Goal: Information Seeking & Learning: Check status

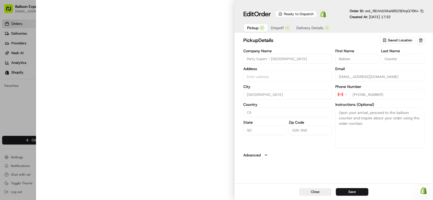
type input "[STREET_ADDRESS][PERSON_NAME]"
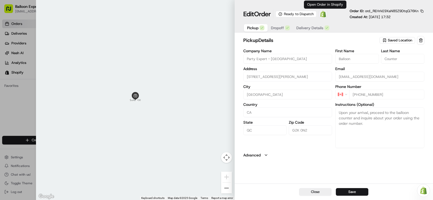
click at [324, 14] on img at bounding box center [323, 14] width 6 height 6
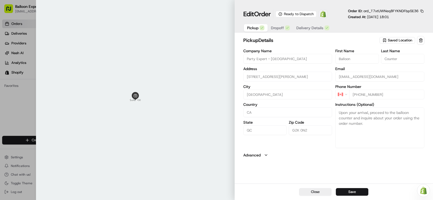
click at [324, 18] on span at bounding box center [323, 14] width 11 height 11
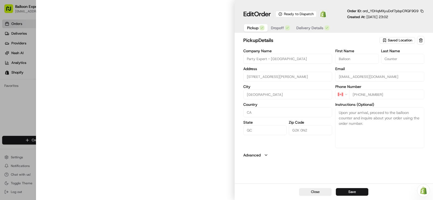
type input "[STREET_ADDRESS][PERSON_NAME]"
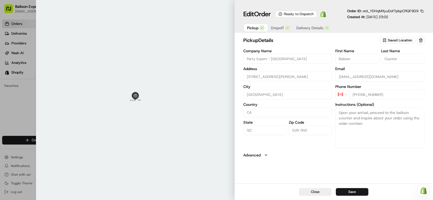
click at [325, 13] on img at bounding box center [323, 14] width 6 height 6
click at [18, 95] on div at bounding box center [216, 100] width 433 height 200
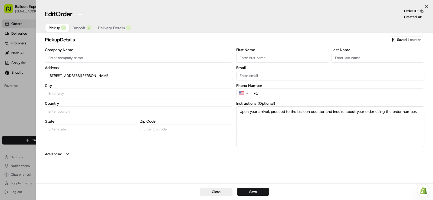
type input "+1"
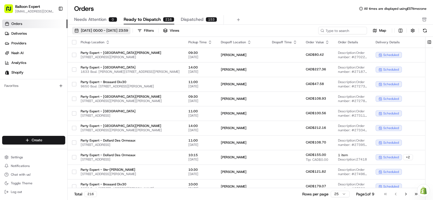
click at [128, 30] on span "[DATE] 00:00 - [DATE] 23:59" at bounding box center [104, 30] width 47 height 5
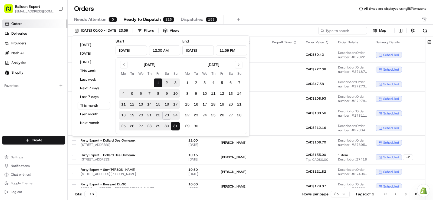
click at [167, 116] on button "23" at bounding box center [166, 115] width 9 height 9
type input "Aug 23, 2025"
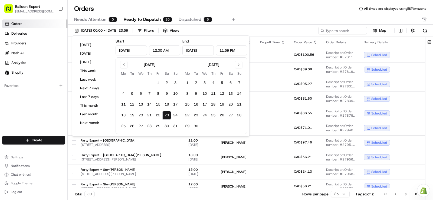
click at [247, 14] on div "Orders All times are displayed using EST timezone Needs Attention 0 Ready to Di…" at bounding box center [251, 14] width 366 height 20
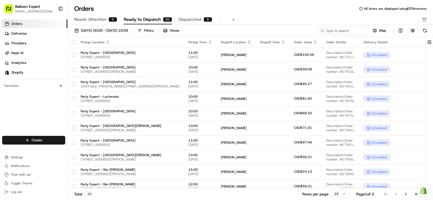
click at [270, 17] on div "Needs Attention 0 Ready to Dispatch 30 Dispatched 5" at bounding box center [246, 19] width 345 height 9
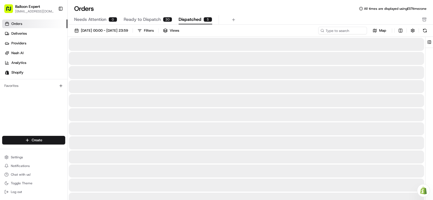
click at [198, 19] on span "Dispatched" at bounding box center [190, 19] width 23 height 6
click at [153, 18] on span "Ready to Dispatch" at bounding box center [142, 19] width 37 height 6
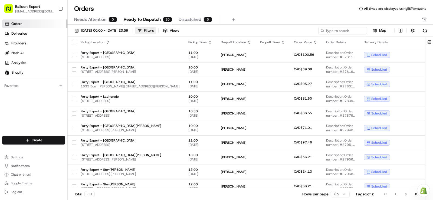
click at [154, 31] on div "Filters" at bounding box center [149, 30] width 10 height 5
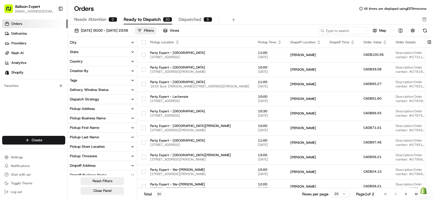
click at [91, 50] on button "State" at bounding box center [102, 51] width 69 height 9
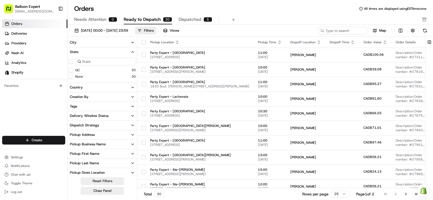
click at [91, 45] on button "City" at bounding box center [102, 42] width 69 height 9
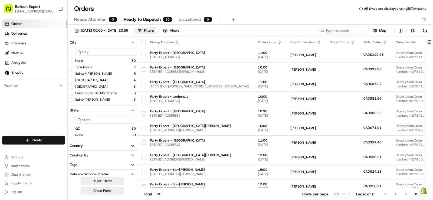
click at [72, 82] on City "[GEOGRAPHIC_DATA]" at bounding box center [71, 80] width 4 height 4
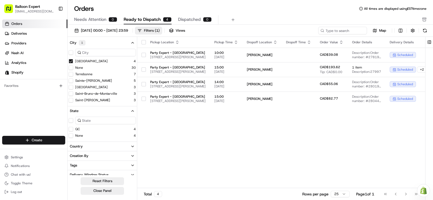
click at [217, 138] on div "Pickup Location Pickup Time Dropoff Location Dropoff Time Order Value Order Det…" at bounding box center [333, 112] width 392 height 151
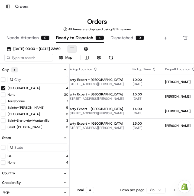
drag, startPoint x: 109, startPoint y: 152, endPoint x: 131, endPoint y: 150, distance: 22.1
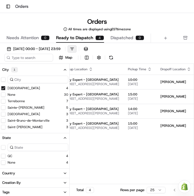
drag, startPoint x: 100, startPoint y: 147, endPoint x: 113, endPoint y: 146, distance: 13.6
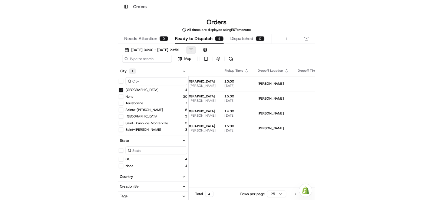
scroll to position [0, 89]
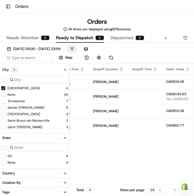
drag, startPoint x: 96, startPoint y: 143, endPoint x: 121, endPoint y: 144, distance: 24.7
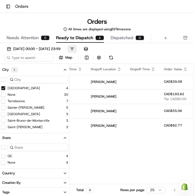
click at [96, 164] on div "Pickup Location Pickup Time Dropoff Location Dropoff Time Order Value Order Det…" at bounding box center [177, 138] width 392 height 148
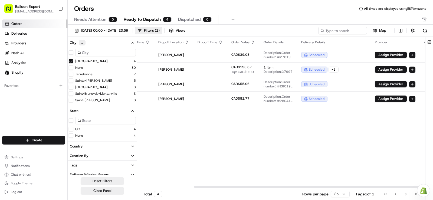
scroll to position [0, 87]
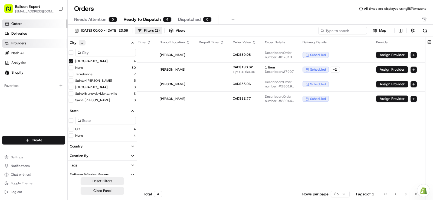
click at [23, 40] on link "Providers" at bounding box center [34, 43] width 65 height 9
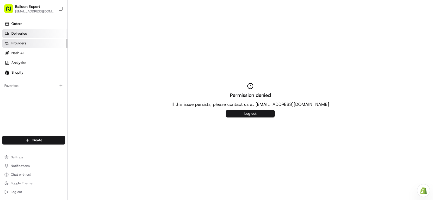
click at [32, 31] on link "Deliveries" at bounding box center [34, 33] width 65 height 9
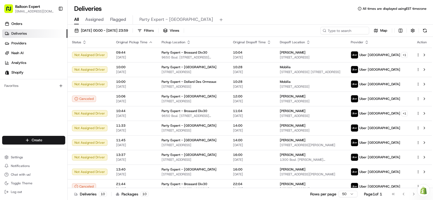
click at [244, 15] on div "All Assigned Flagged Party Expert - Quebec" at bounding box center [251, 19] width 366 height 12
click at [124, 32] on span "23/08/2025 00:00 - 23/08/2025 23:59" at bounding box center [104, 30] width 47 height 5
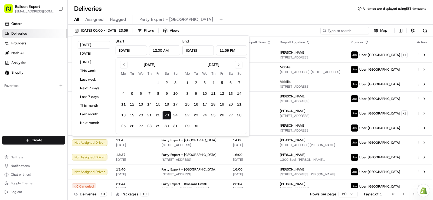
click at [230, 9] on div "Deliveries All times are displayed using EST timezone" at bounding box center [251, 8] width 366 height 9
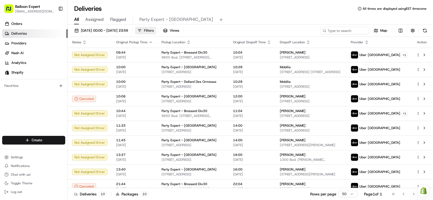
click at [154, 30] on span "Filters" at bounding box center [149, 30] width 10 height 5
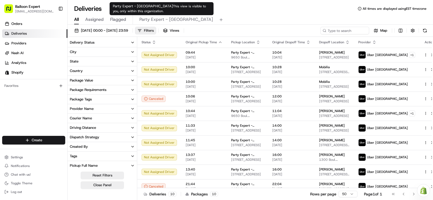
click at [179, 20] on span "Party Expert - Quebec" at bounding box center [176, 19] width 74 height 6
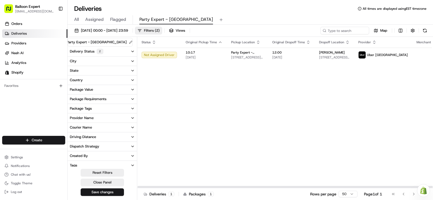
click at [212, 96] on div "Status Original Pickup Time Pickup Location Original Dropoff Time Dropoff Locat…" at bounding box center [310, 112] width 346 height 151
click at [178, 91] on div "Status Original Pickup Time Pickup Location Original Dropoff Time Dropoff Locat…" at bounding box center [310, 112] width 346 height 151
click at [49, 24] on link "Orders" at bounding box center [34, 23] width 65 height 9
